Goal: Information Seeking & Learning: Find specific fact

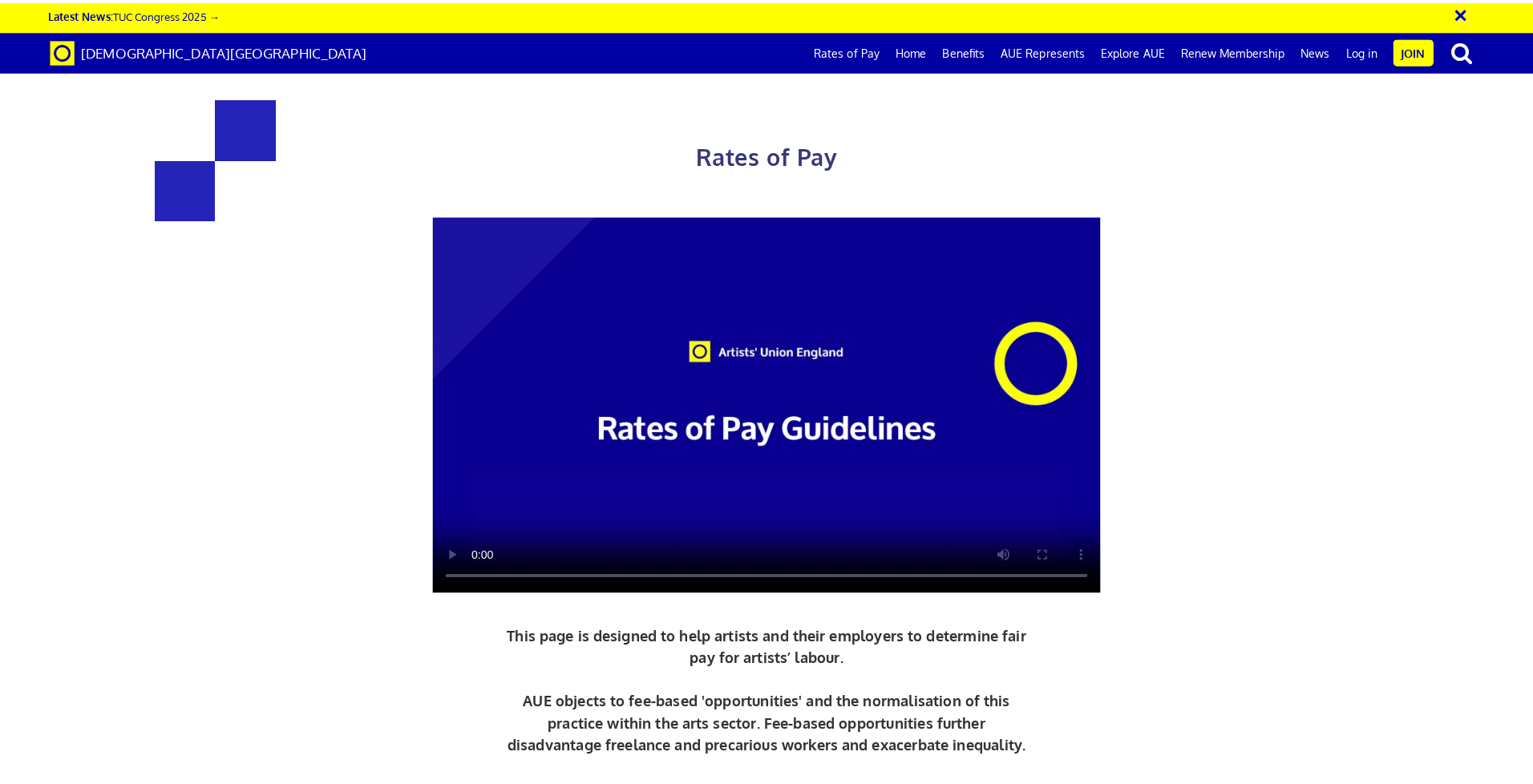
scroll to position [0, 24]
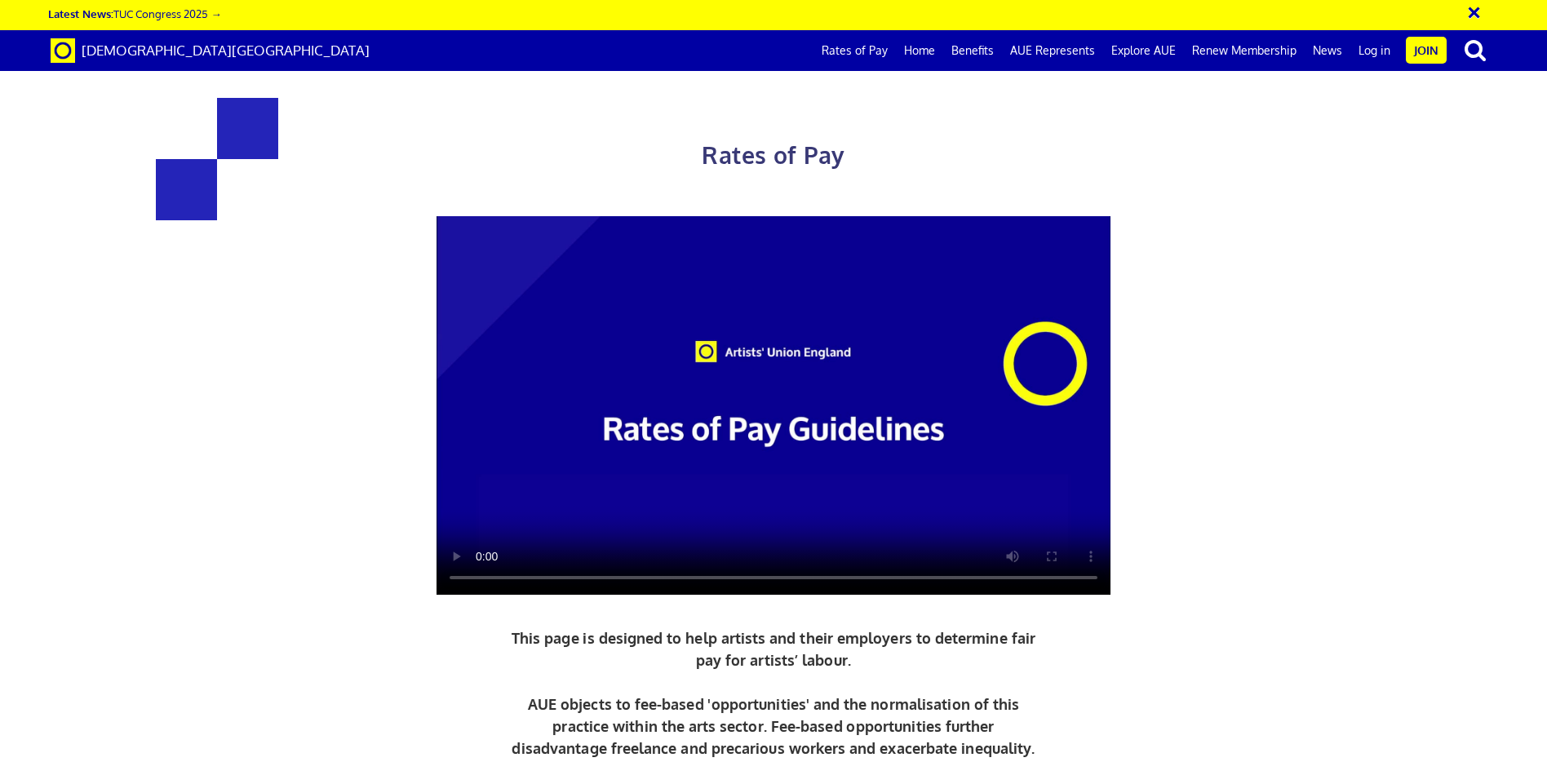
click at [1438, 272] on div "Rates of Pay This page is designed to help artists and their employers to deter…" at bounding box center [774, 468] width 1572 height 902
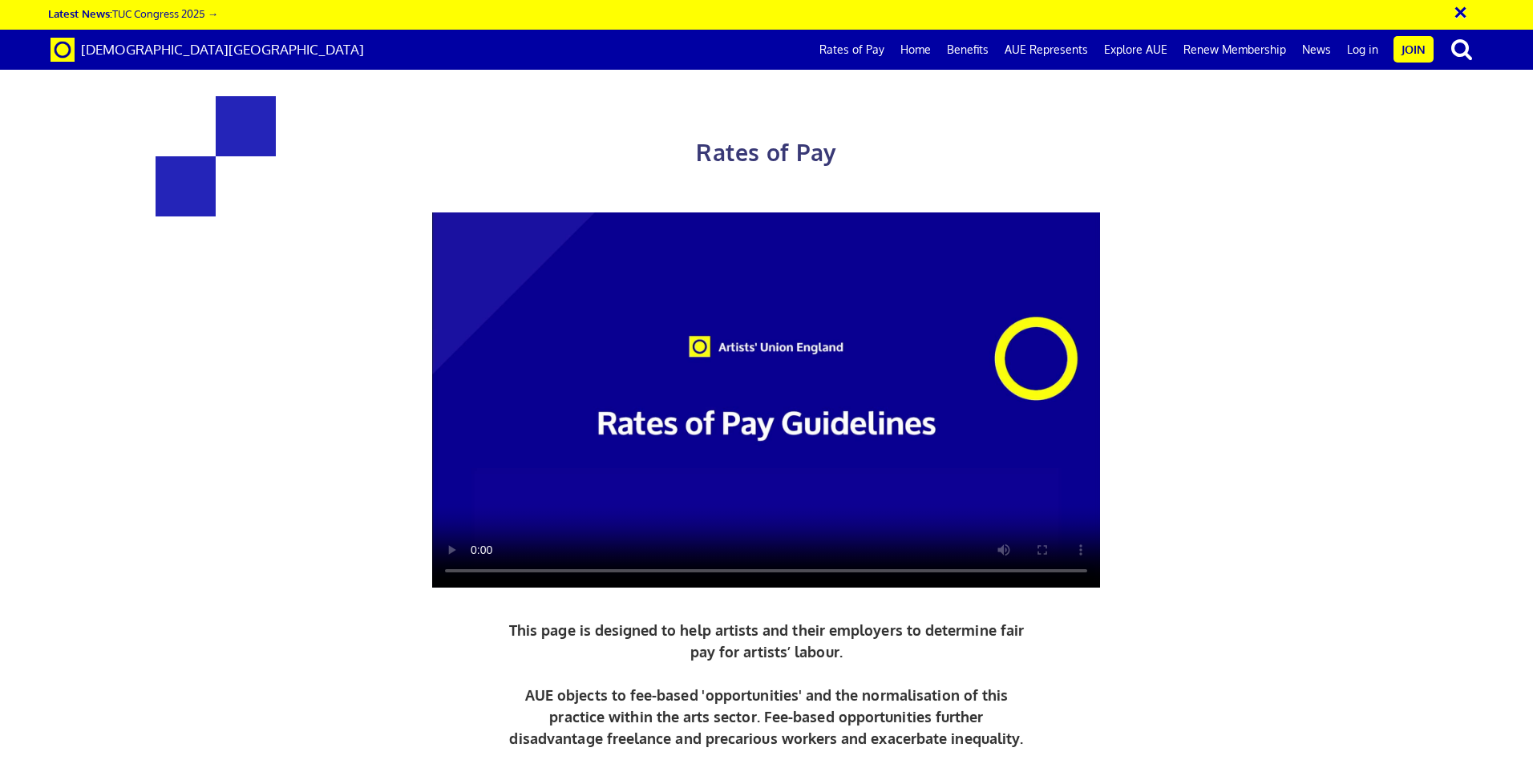
scroll to position [481, 0]
drag, startPoint x: 1532, startPoint y: 272, endPoint x: 1536, endPoint y: 302, distance: 30.3
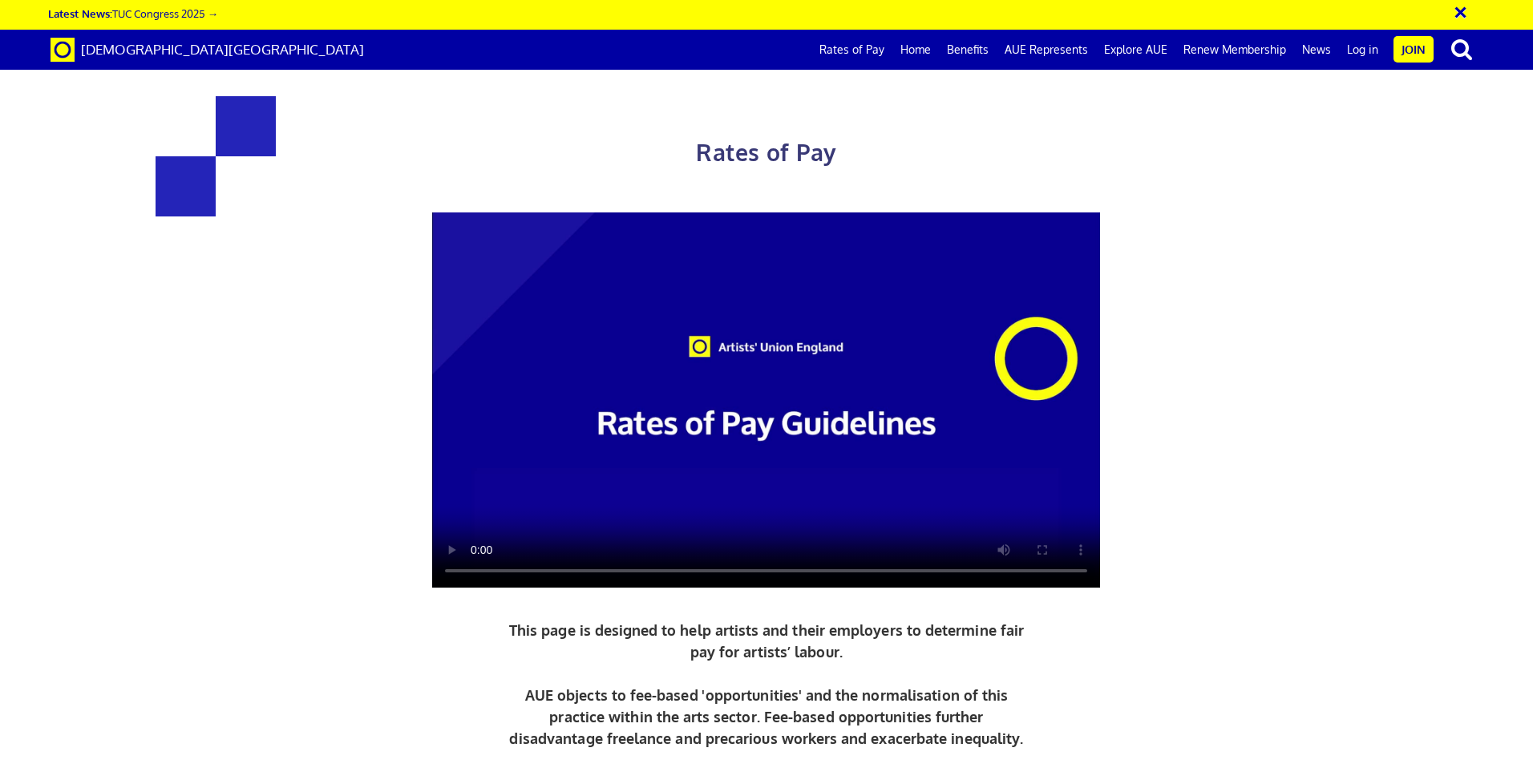
drag, startPoint x: 1168, startPoint y: 569, endPoint x: 277, endPoint y: 466, distance: 896.9
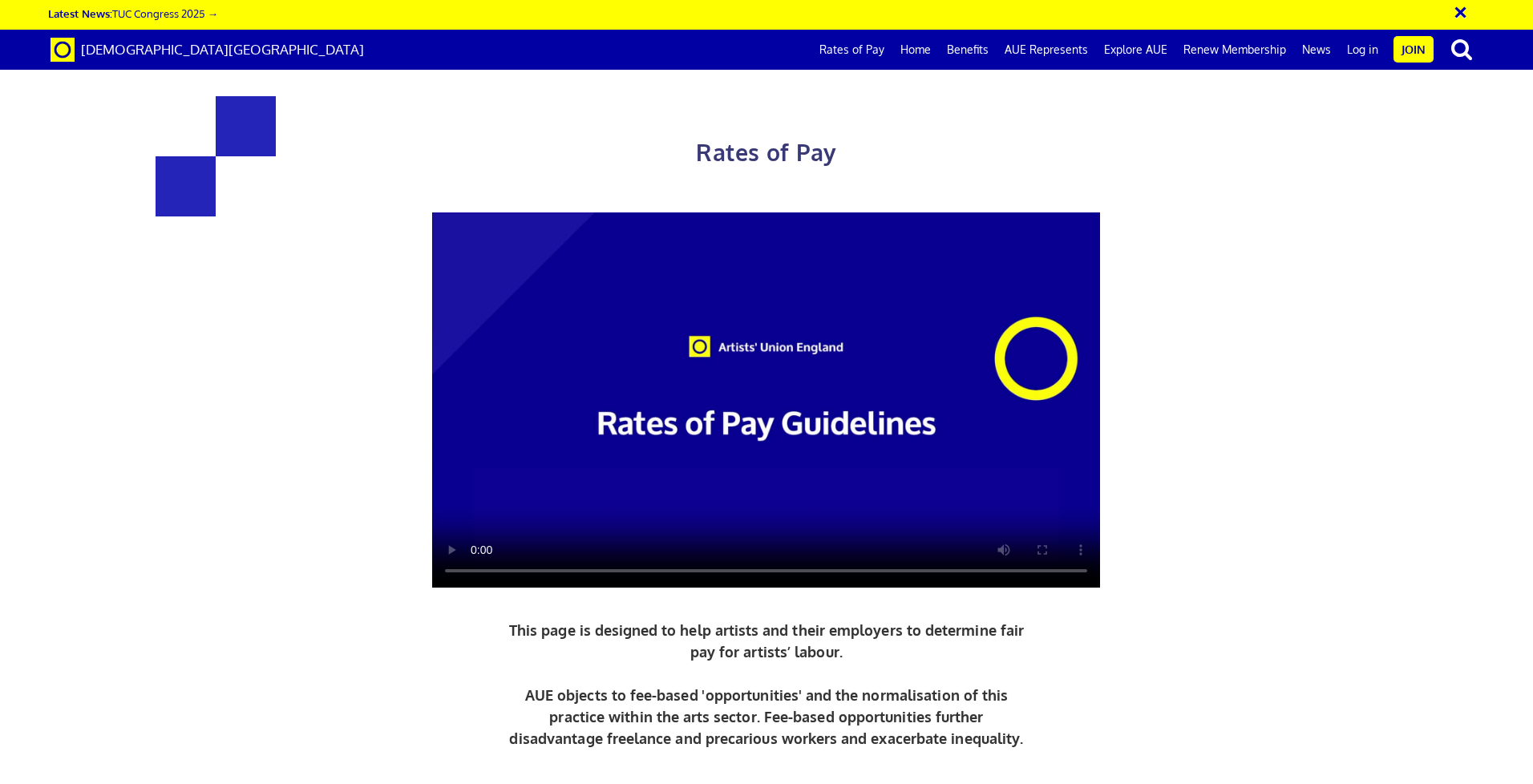
drag, startPoint x: 277, startPoint y: 466, endPoint x: 504, endPoint y: 462, distance: 227.0
copy div "£216.63 a day ½ £119.15 per ½ day £27.08 an hour new graduate artist £284.31 a …"
